Goal: Task Accomplishment & Management: Manage account settings

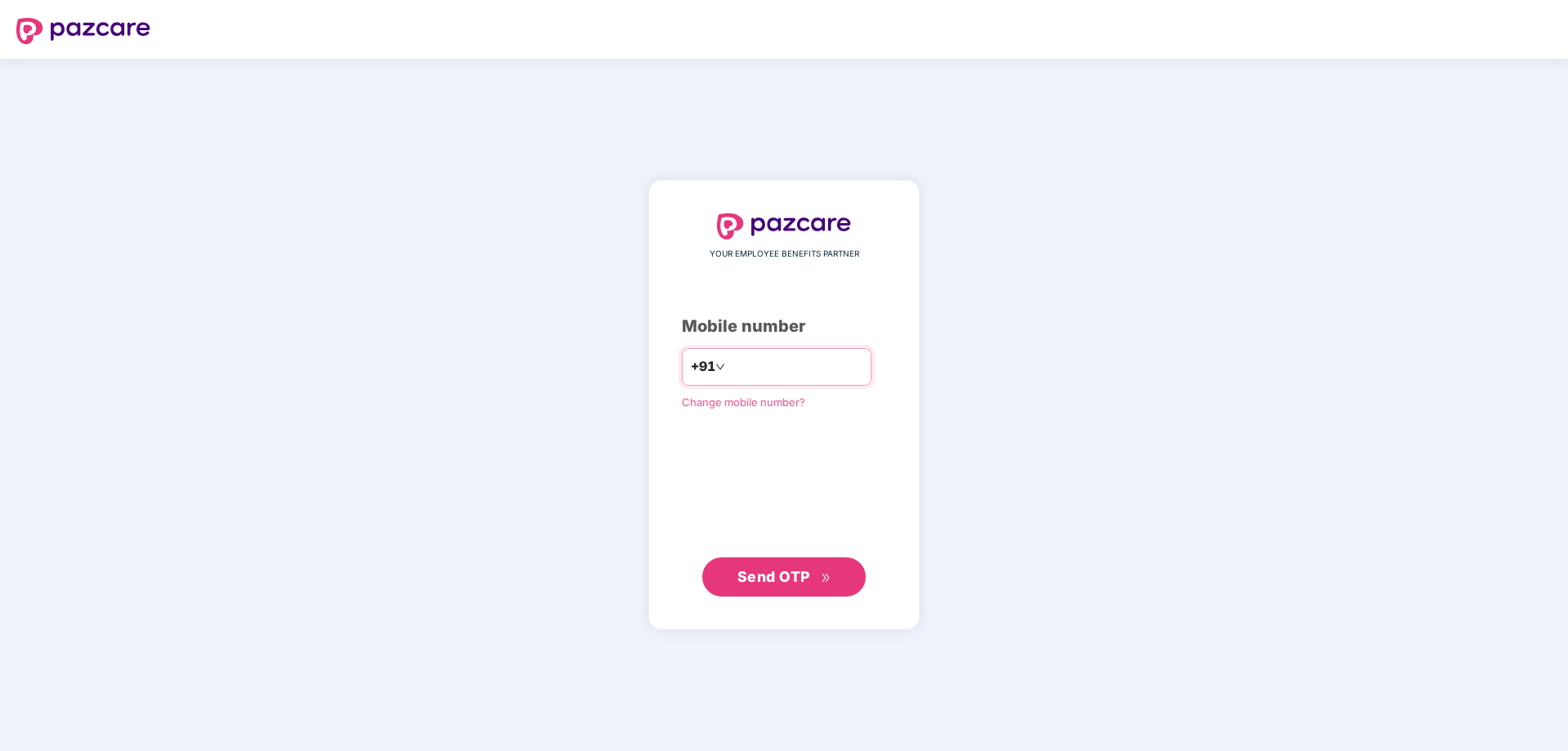
click at [738, 369] on input "number" at bounding box center [795, 367] width 134 height 26
type input "**********"
click at [784, 581] on span "Send OTP" at bounding box center [774, 576] width 72 height 18
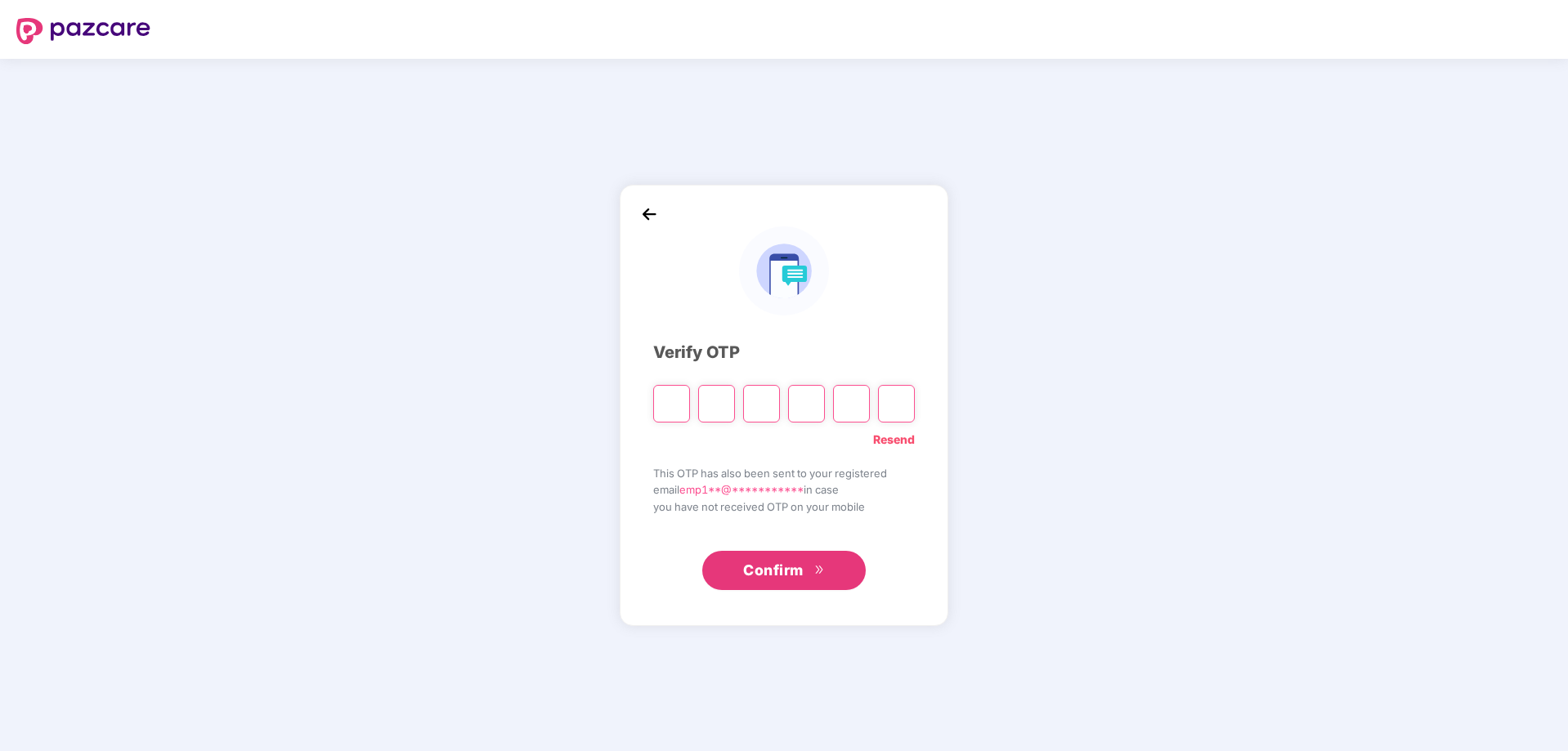
type input "*"
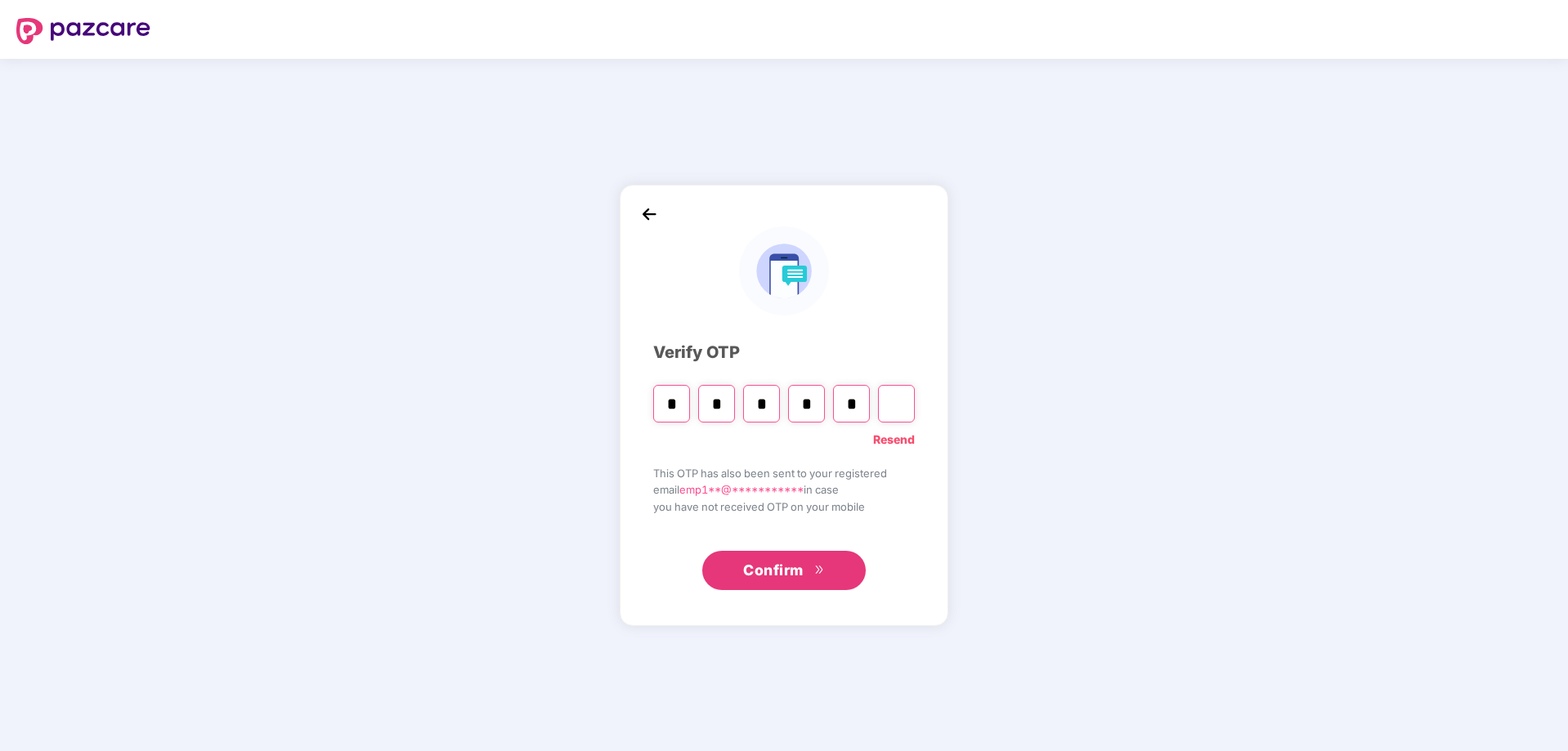
type input "*"
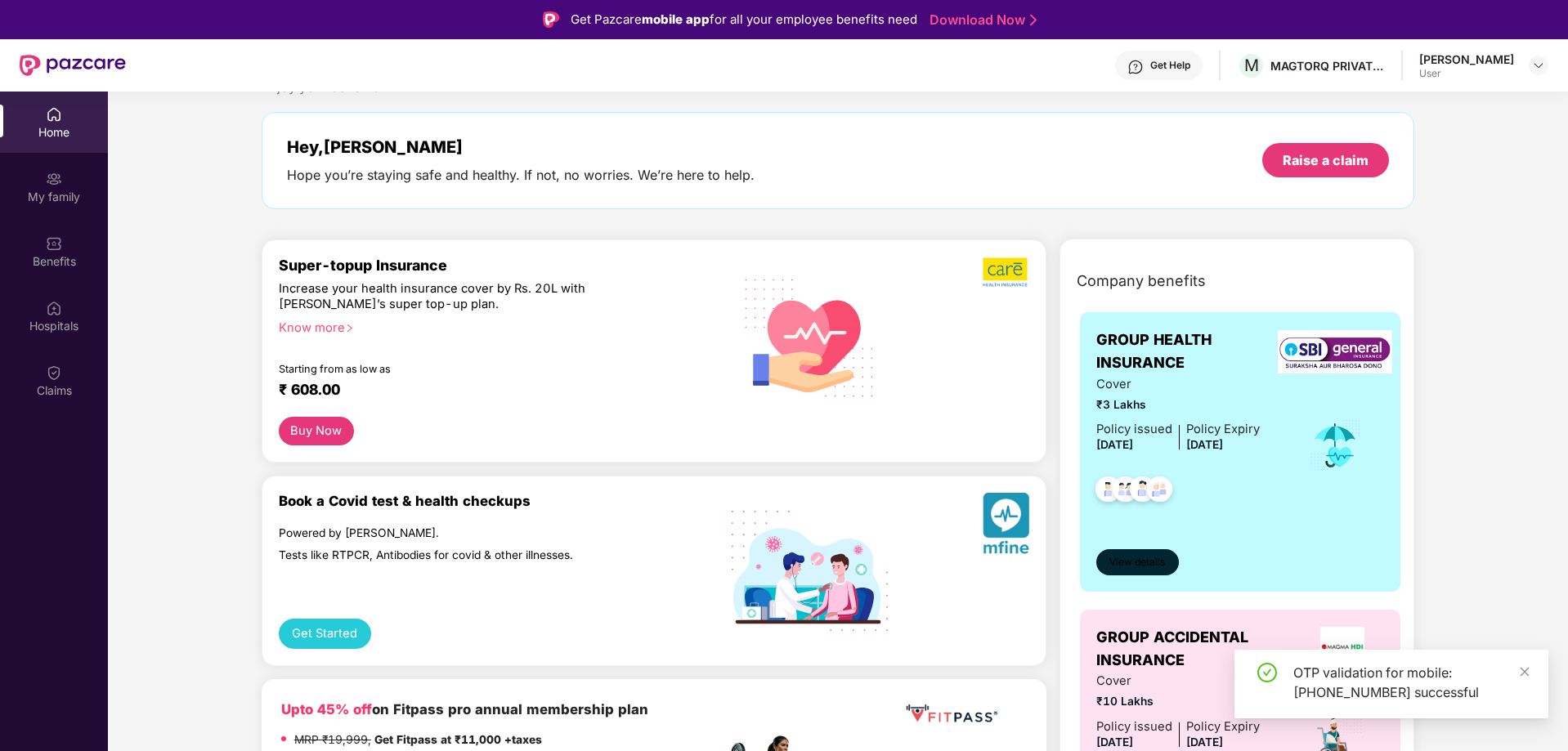
scroll to position [82, 0]
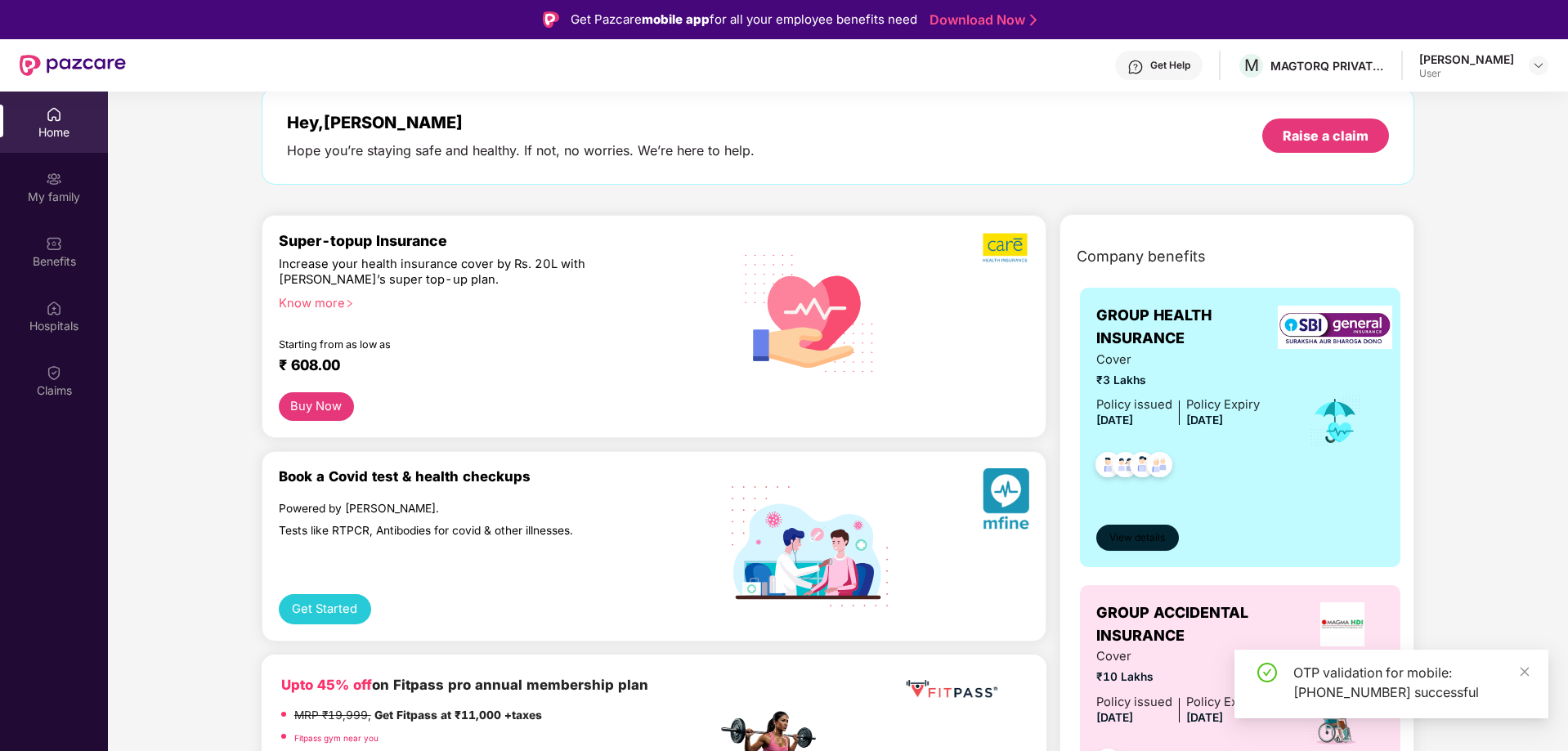
click at [1149, 529] on button "View details" at bounding box center [1138, 537] width 82 height 26
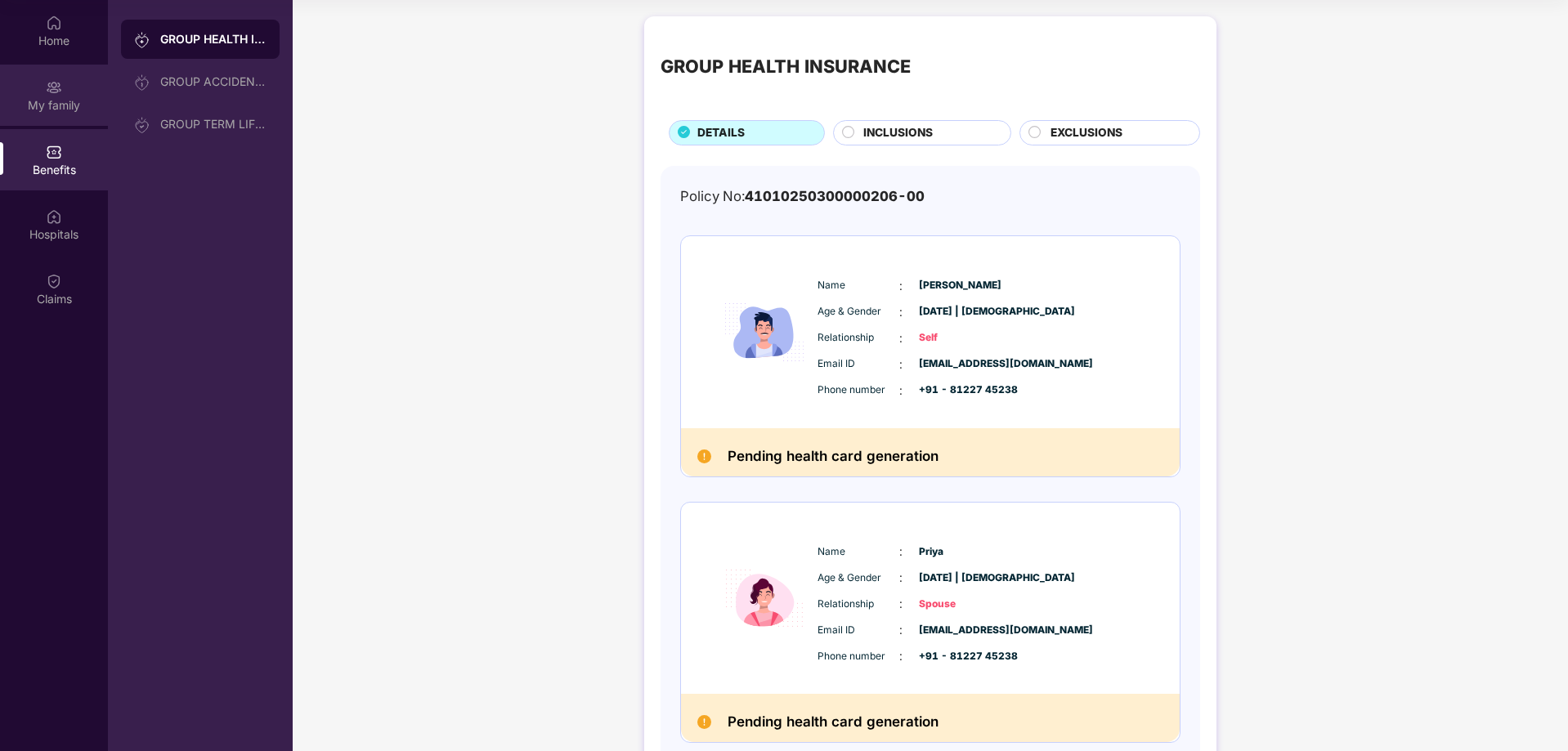
click at [64, 100] on div "My family" at bounding box center [54, 105] width 108 height 17
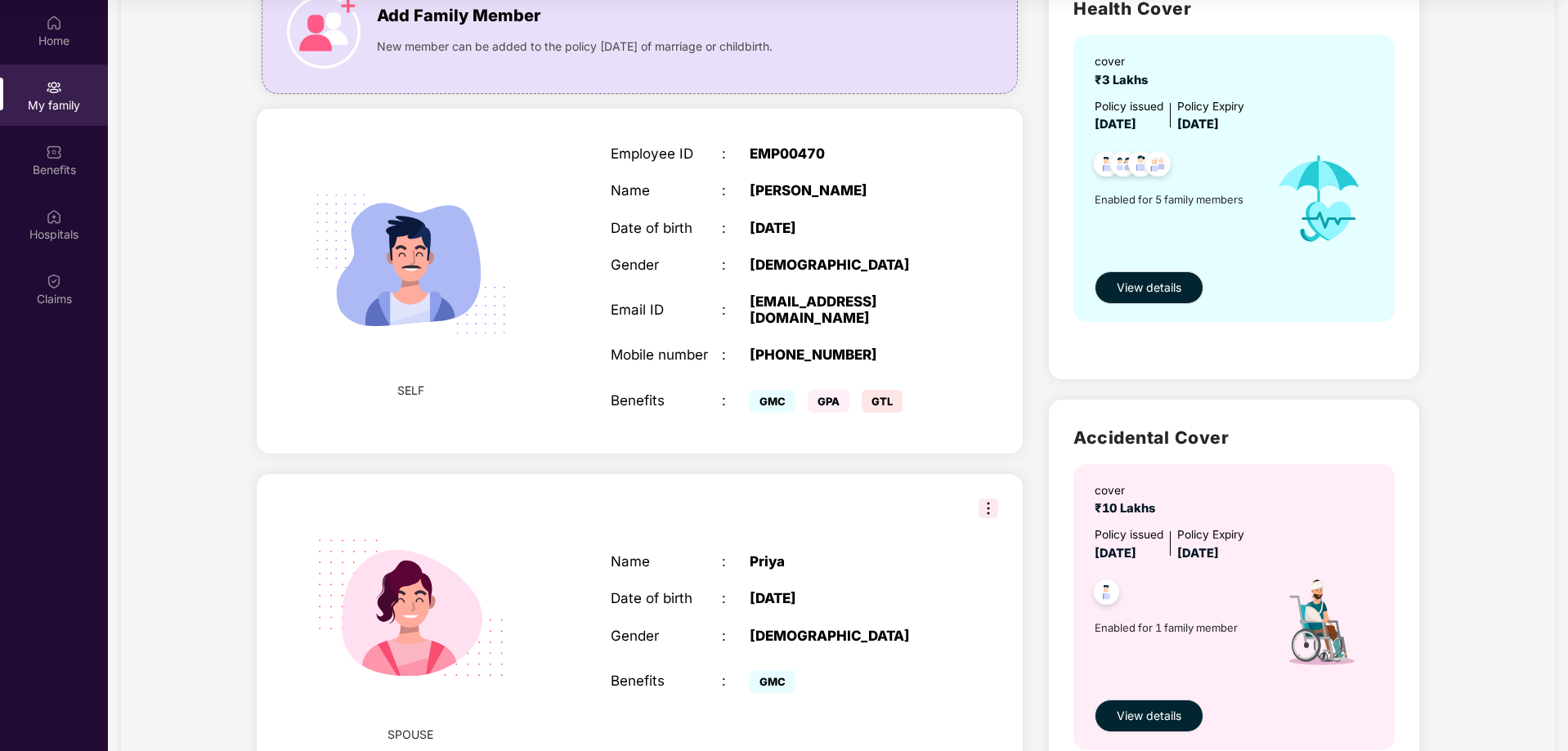
scroll to position [409, 0]
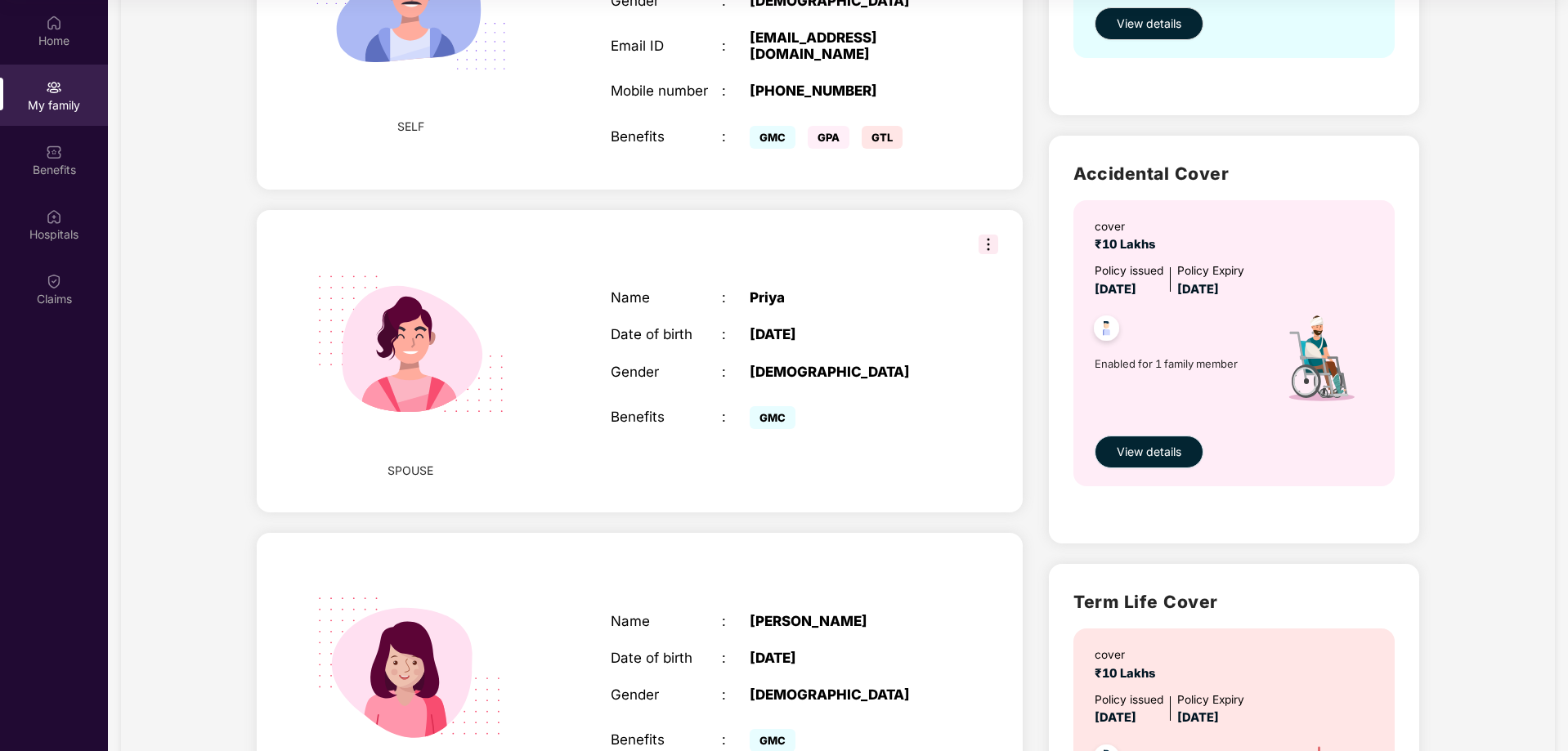
click at [1149, 445] on span "View details" at bounding box center [1148, 452] width 65 height 18
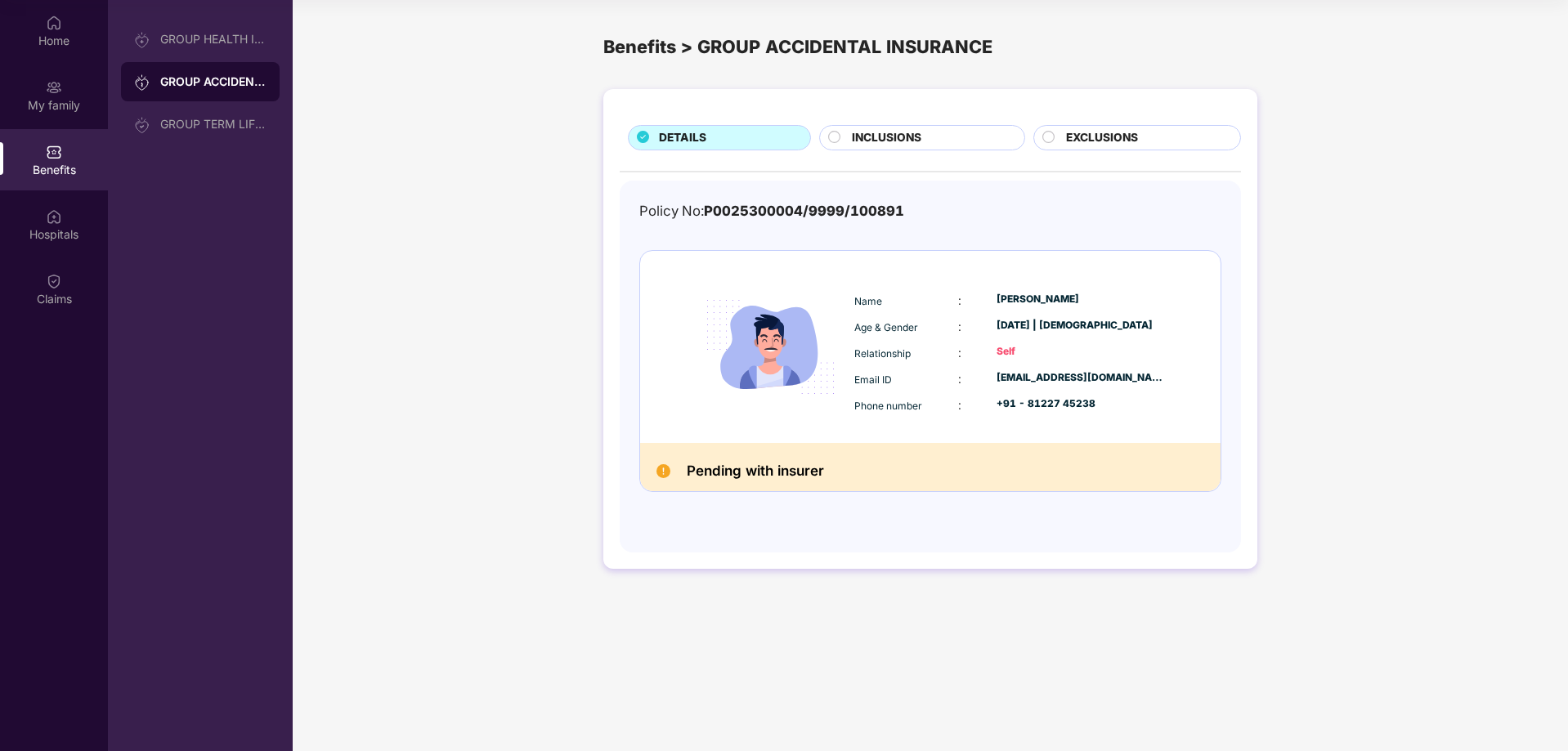
click at [829, 143] on icon at bounding box center [834, 137] width 13 height 13
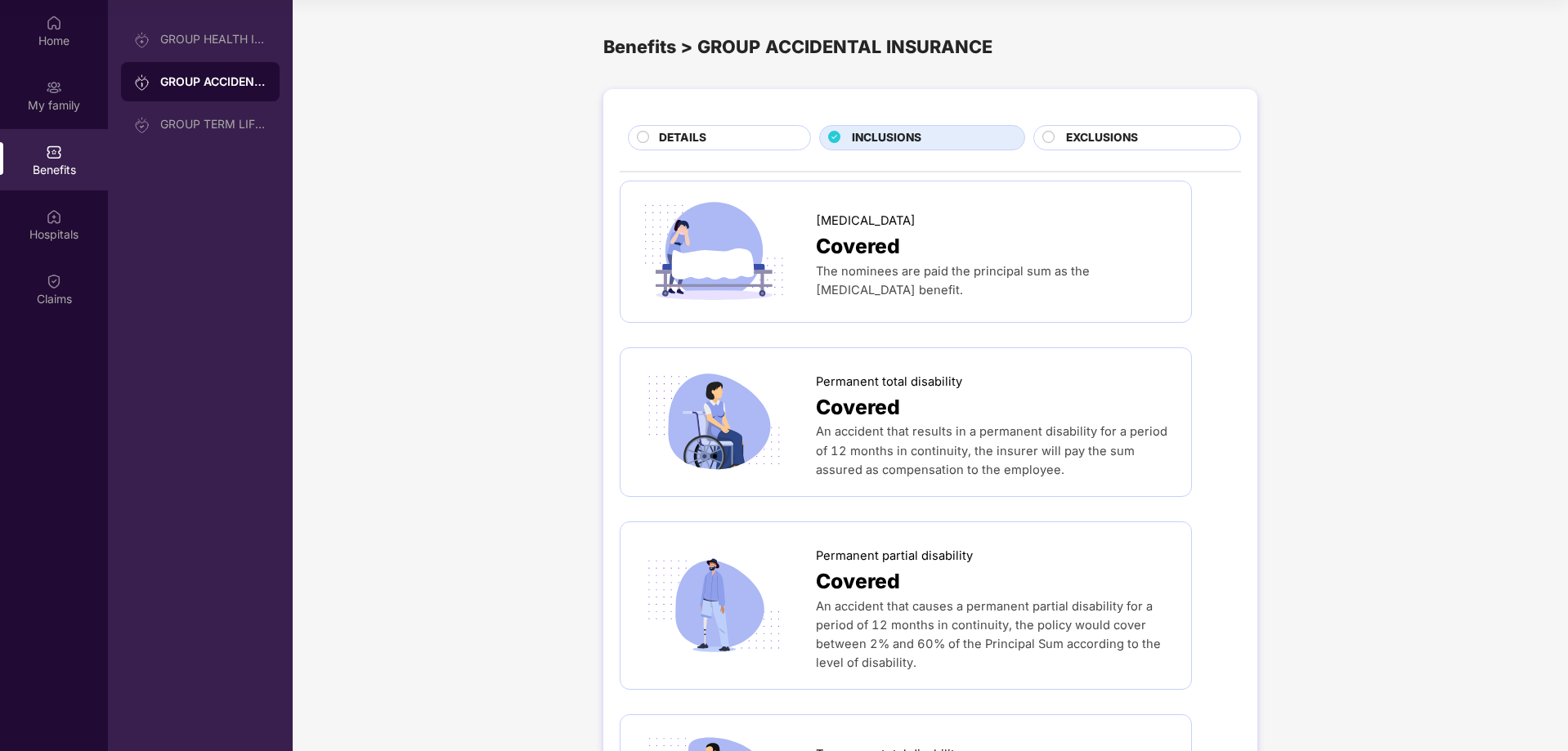
click at [1040, 141] on div "EXCLUSIONS" at bounding box center [1137, 138] width 207 height 25
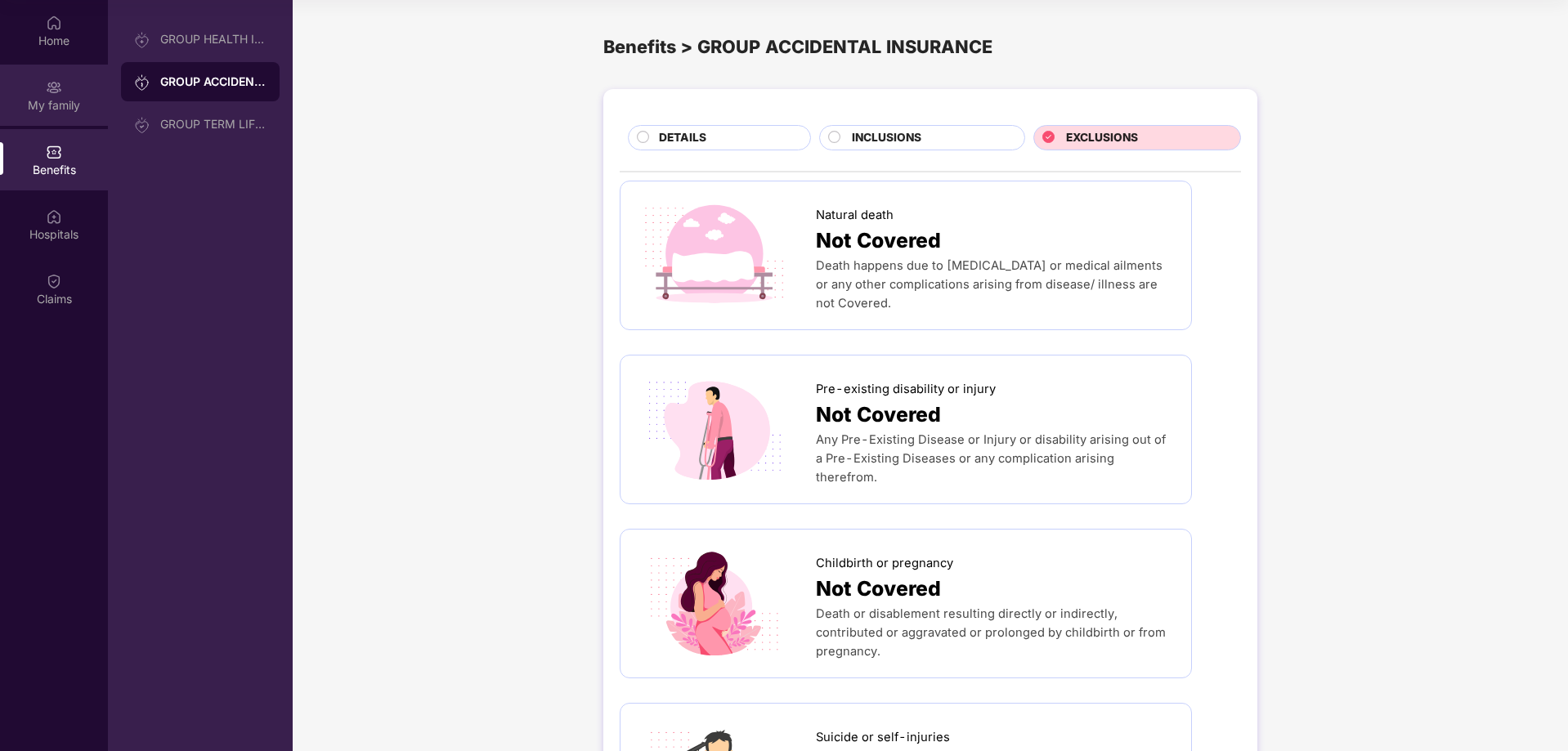
click at [62, 105] on div "My family" at bounding box center [54, 105] width 108 height 17
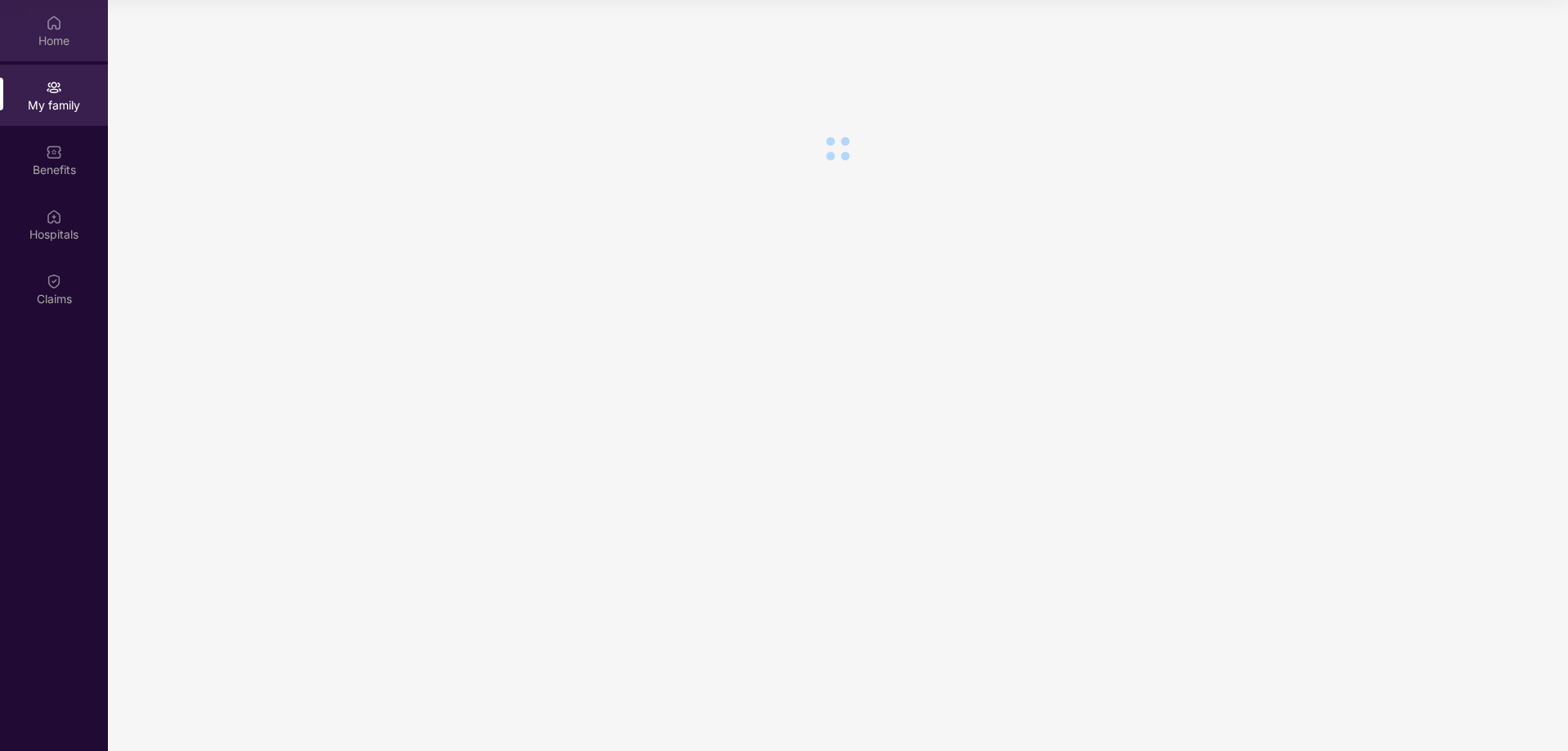
click at [65, 33] on div "Home" at bounding box center [54, 40] width 108 height 17
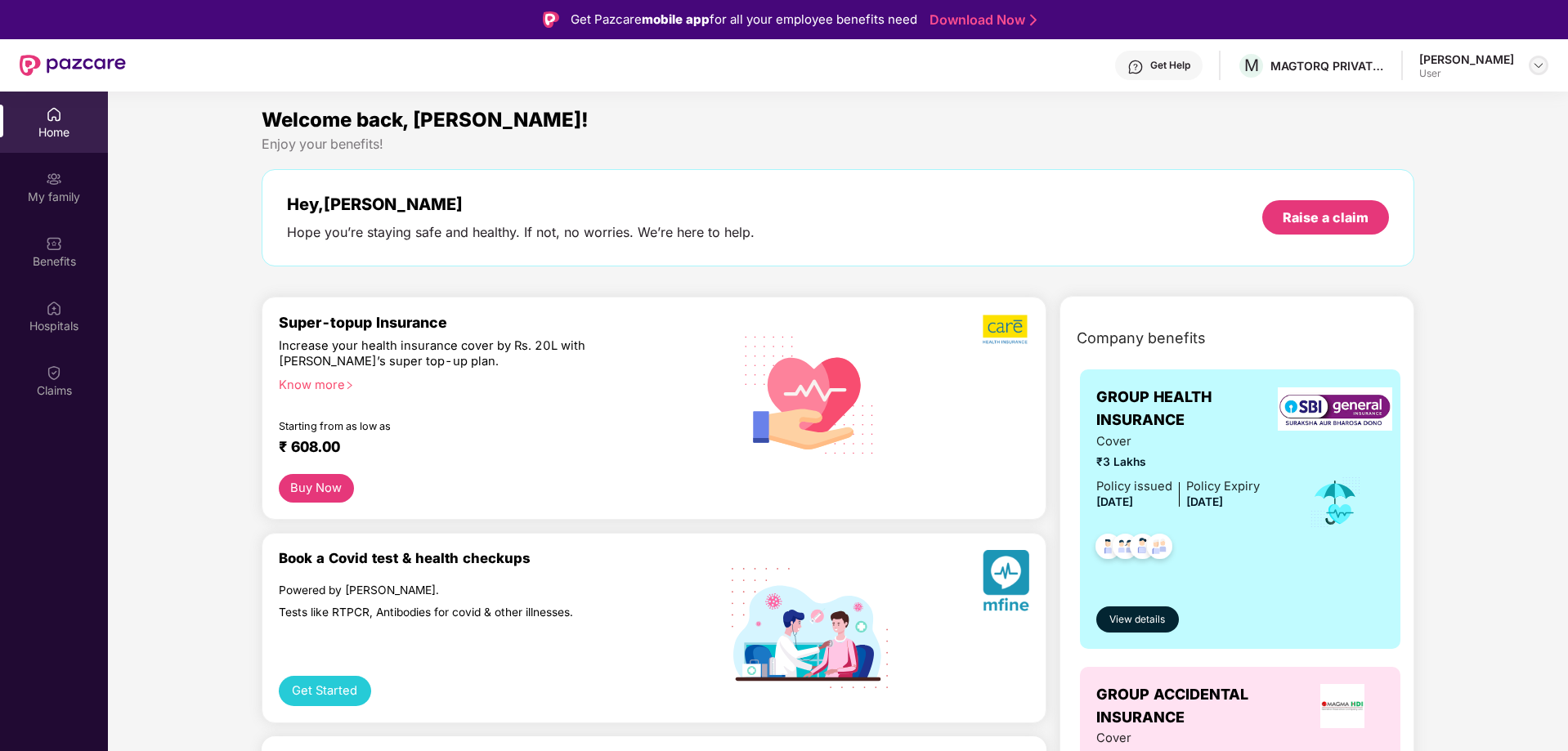
click at [1542, 64] on img at bounding box center [1538, 65] width 13 height 13
drag, startPoint x: 1401, startPoint y: 103, endPoint x: 1393, endPoint y: 56, distance: 47.7
click at [1400, 103] on div "Logout" at bounding box center [1460, 104] width 212 height 32
